Goal: Navigation & Orientation: Find specific page/section

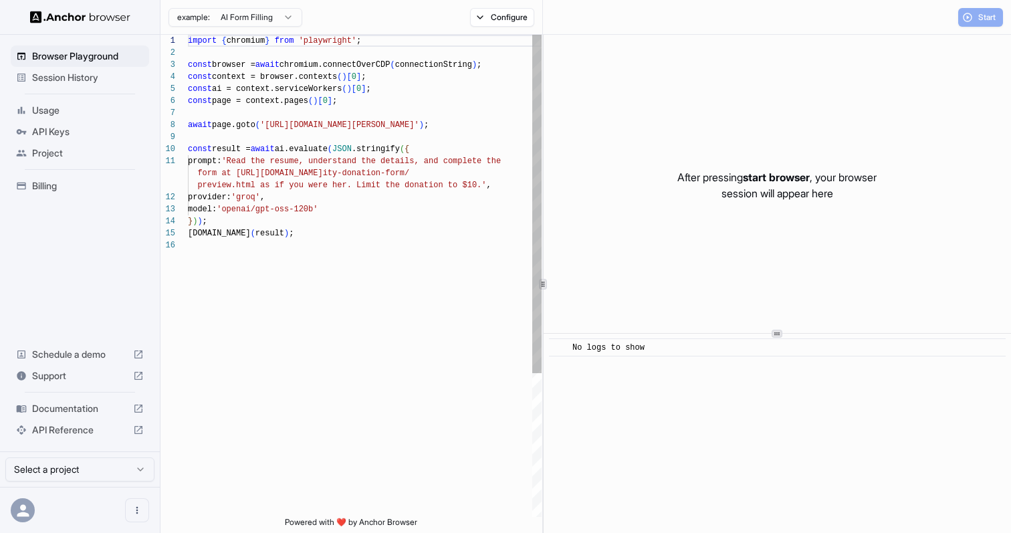
scroll to position [120, 0]
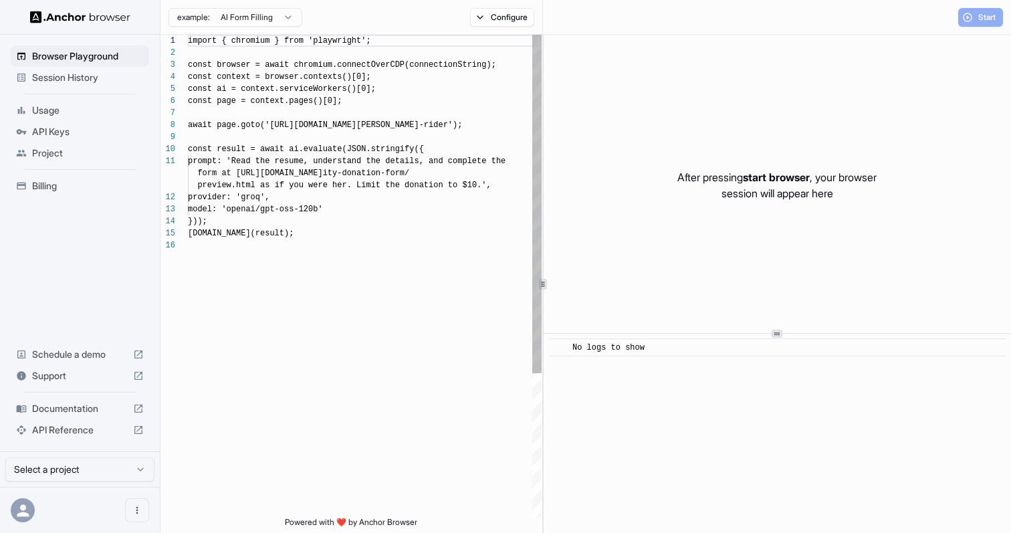
scroll to position [120, 0]
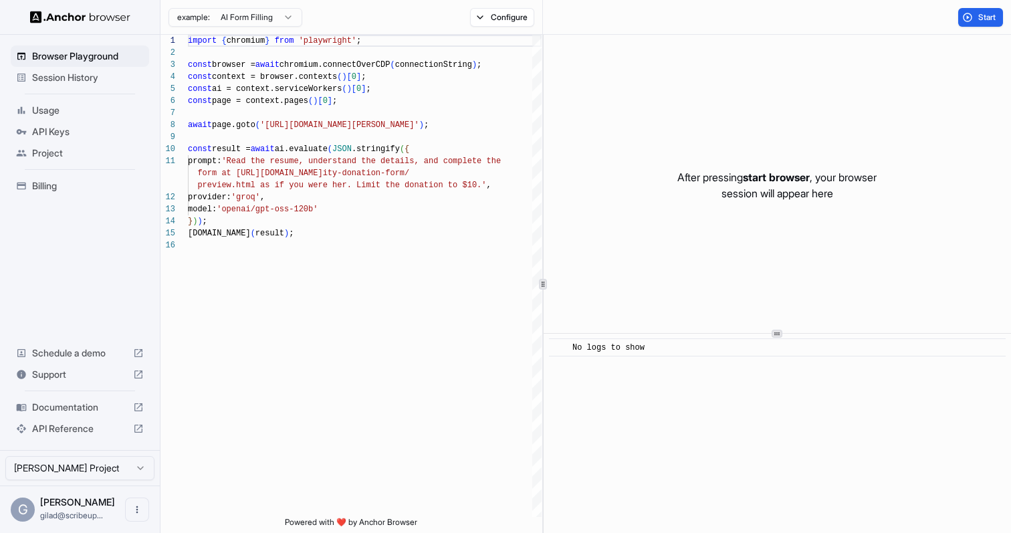
click at [85, 152] on span "Project" at bounding box center [88, 152] width 112 height 13
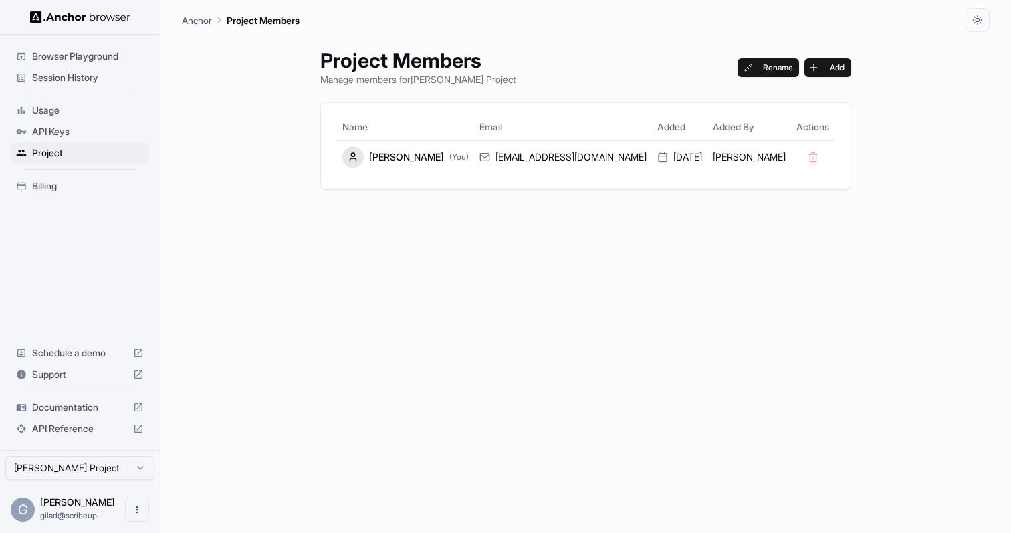
click at [112, 88] on div "Session History" at bounding box center [80, 77] width 138 height 21
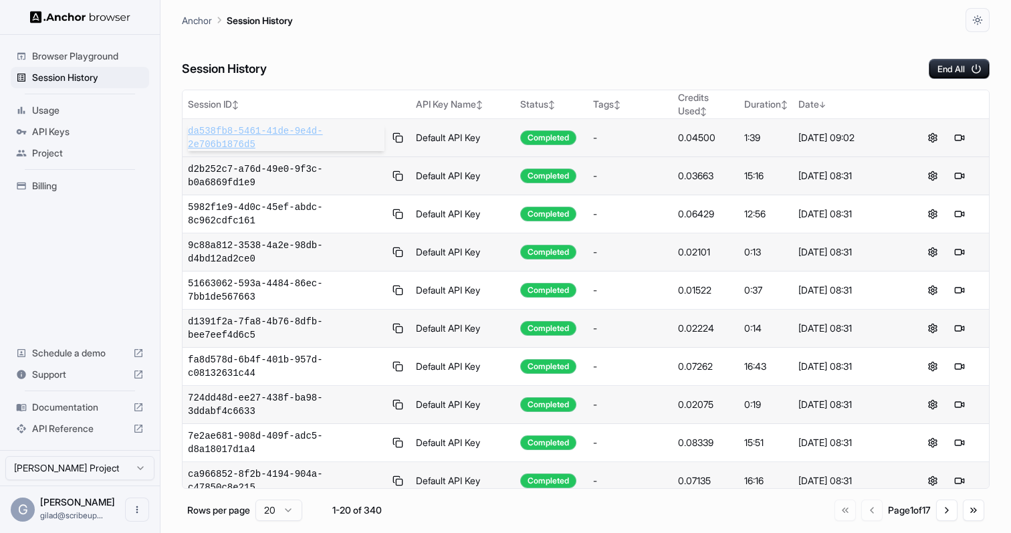
click at [242, 129] on span "da538fb8-5461-41de-9e4d-2e706b1876d5" at bounding box center [286, 137] width 197 height 27
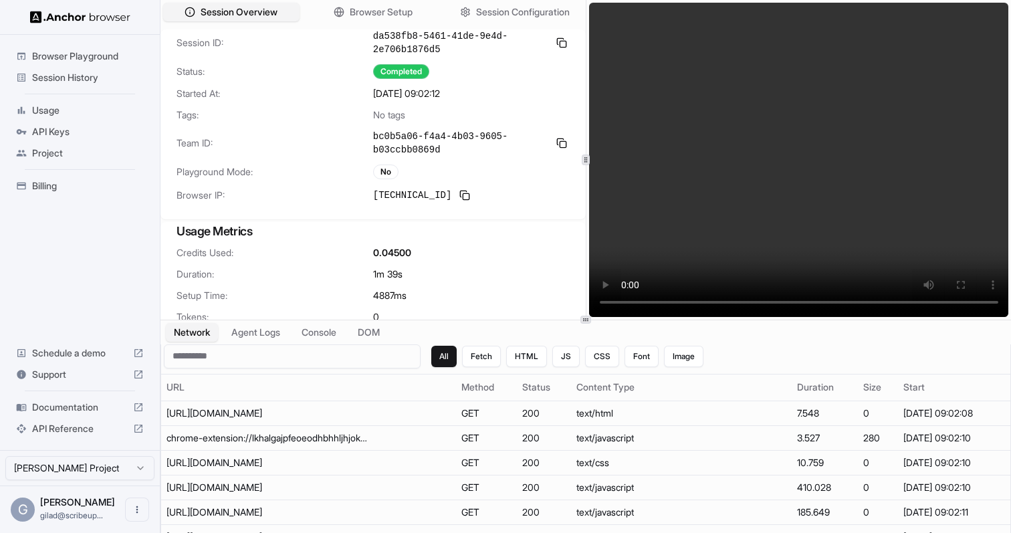
click at [806, 237] on video at bounding box center [799, 160] width 420 height 314
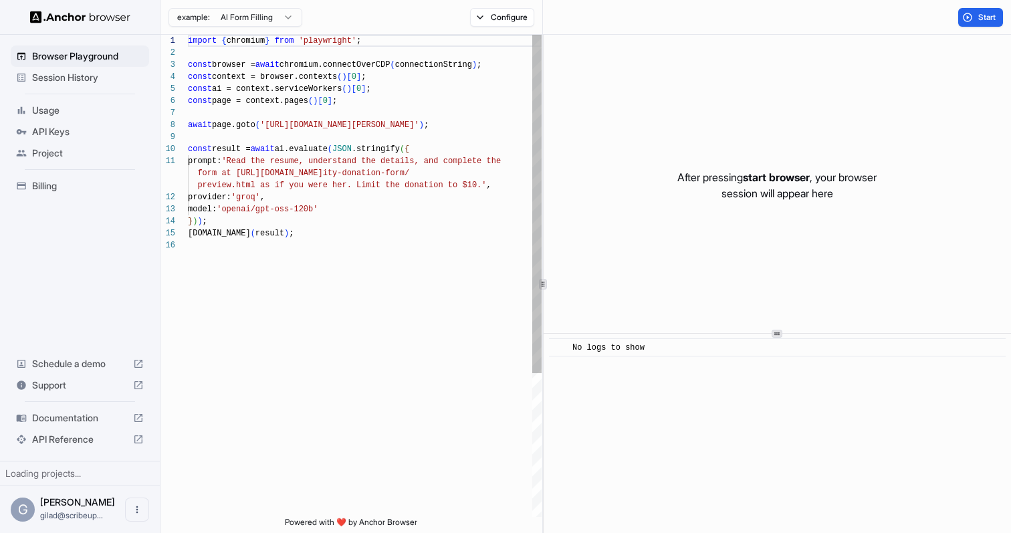
scroll to position [120, 0]
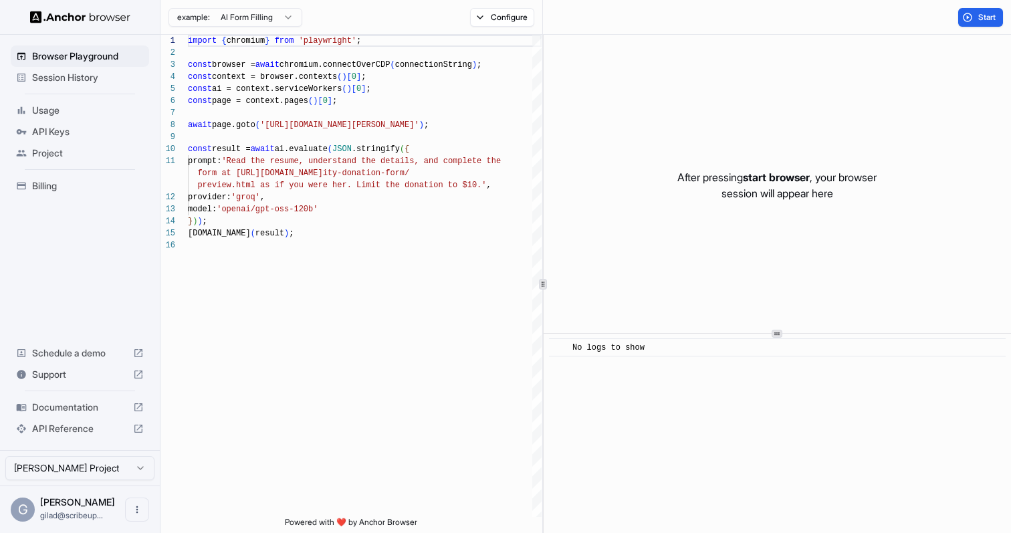
click at [71, 430] on span "API Reference" at bounding box center [80, 428] width 96 height 13
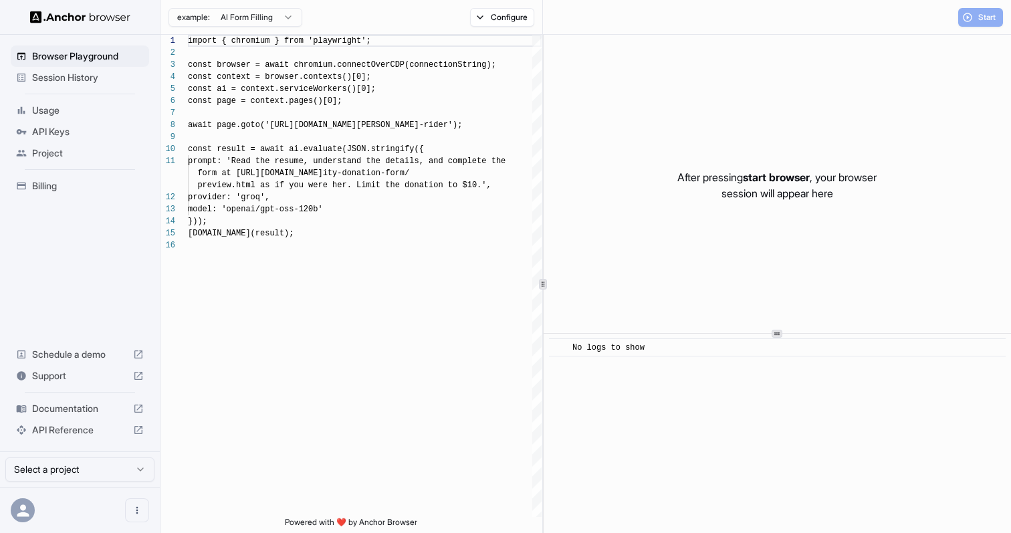
scroll to position [120, 0]
